Goal: Task Accomplishment & Management: Manage account settings

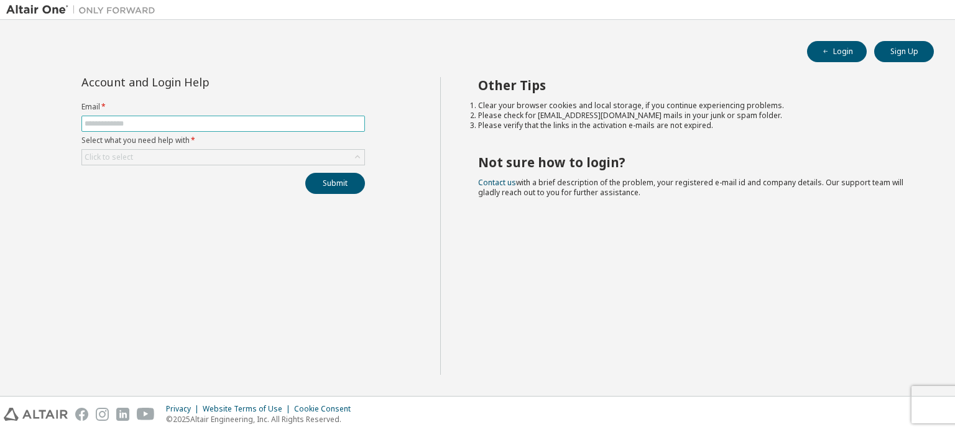
click at [258, 124] on input "text" at bounding box center [223, 124] width 277 height 10
type input "**********"
click at [246, 155] on div "Click to select" at bounding box center [223, 157] width 282 height 15
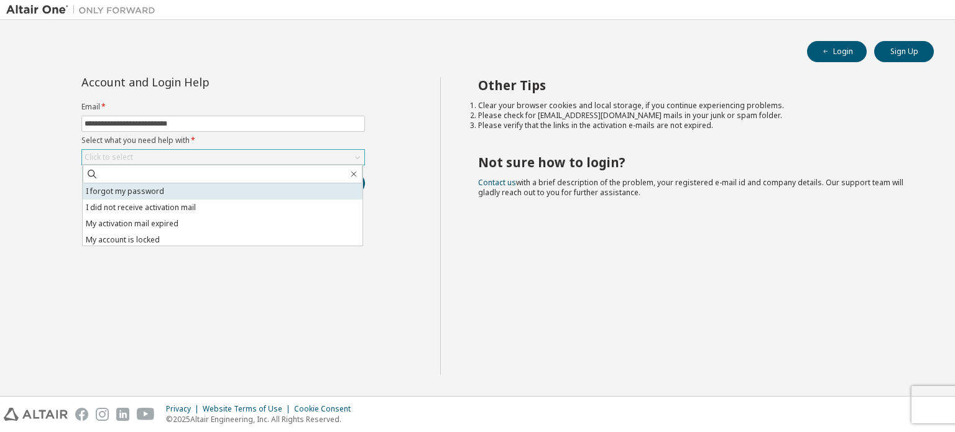
click at [204, 183] on li "I forgot my password" at bounding box center [223, 191] width 280 height 16
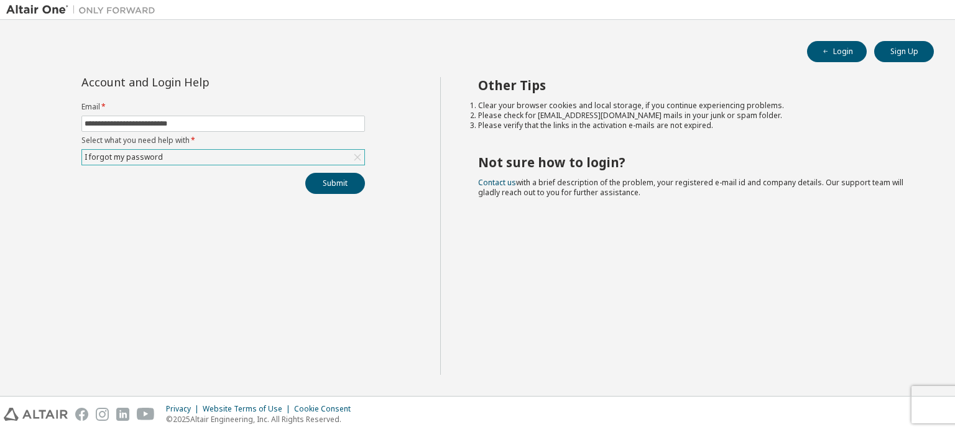
drag, startPoint x: 597, startPoint y: 291, endPoint x: 236, endPoint y: 305, distance: 361.4
click at [828, 42] on button "Login" at bounding box center [837, 51] width 60 height 21
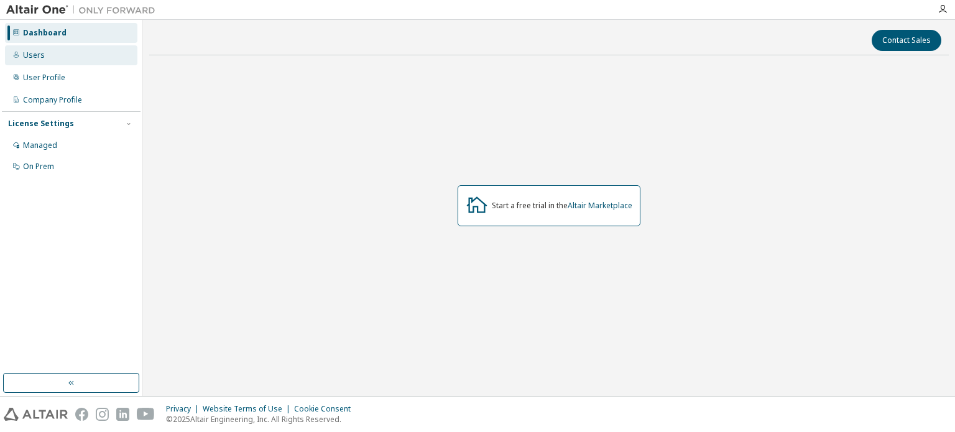
click at [50, 58] on div "Users" at bounding box center [71, 55] width 132 height 20
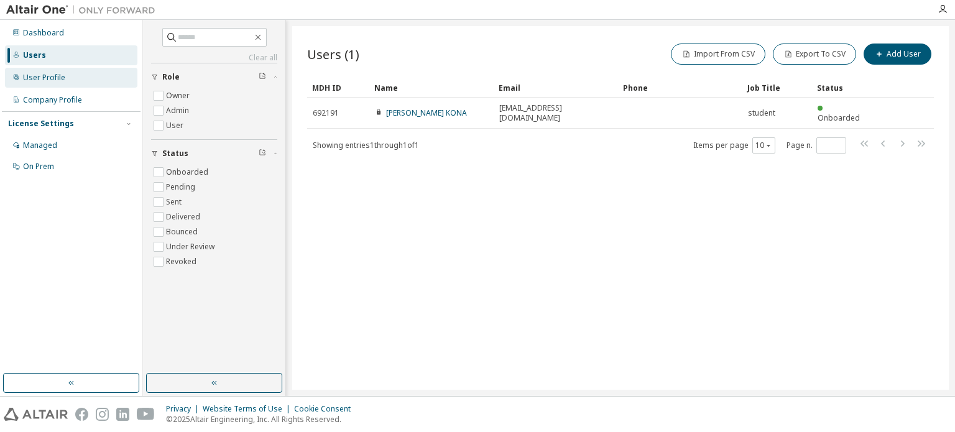
click at [68, 83] on div "User Profile" at bounding box center [71, 78] width 132 height 20
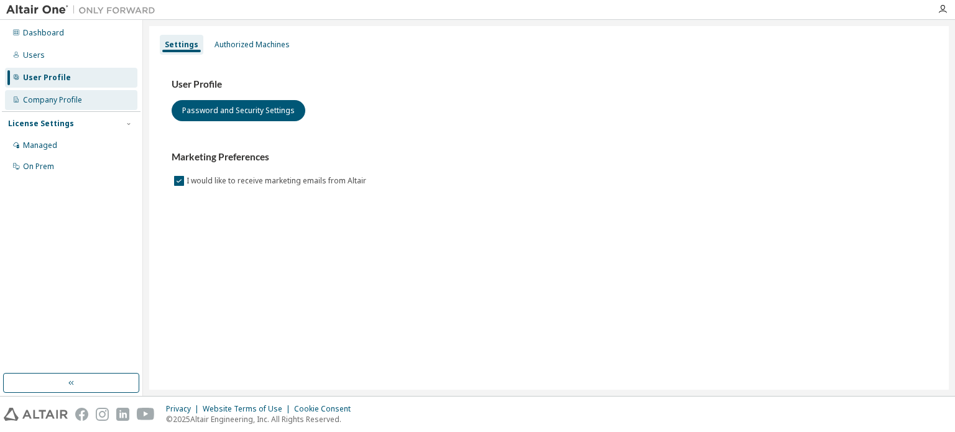
click at [75, 101] on div "Company Profile" at bounding box center [52, 100] width 59 height 10
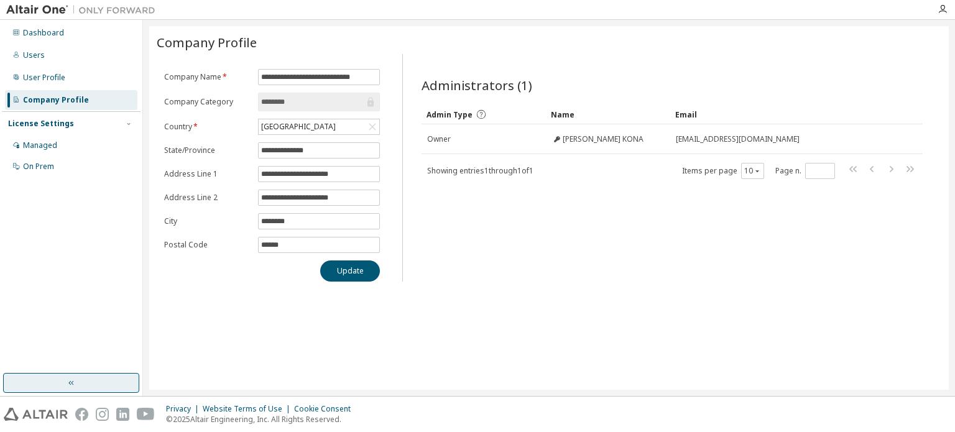
click at [117, 383] on button "button" at bounding box center [71, 383] width 136 height 20
